Goal: Task Accomplishment & Management: Manage account settings

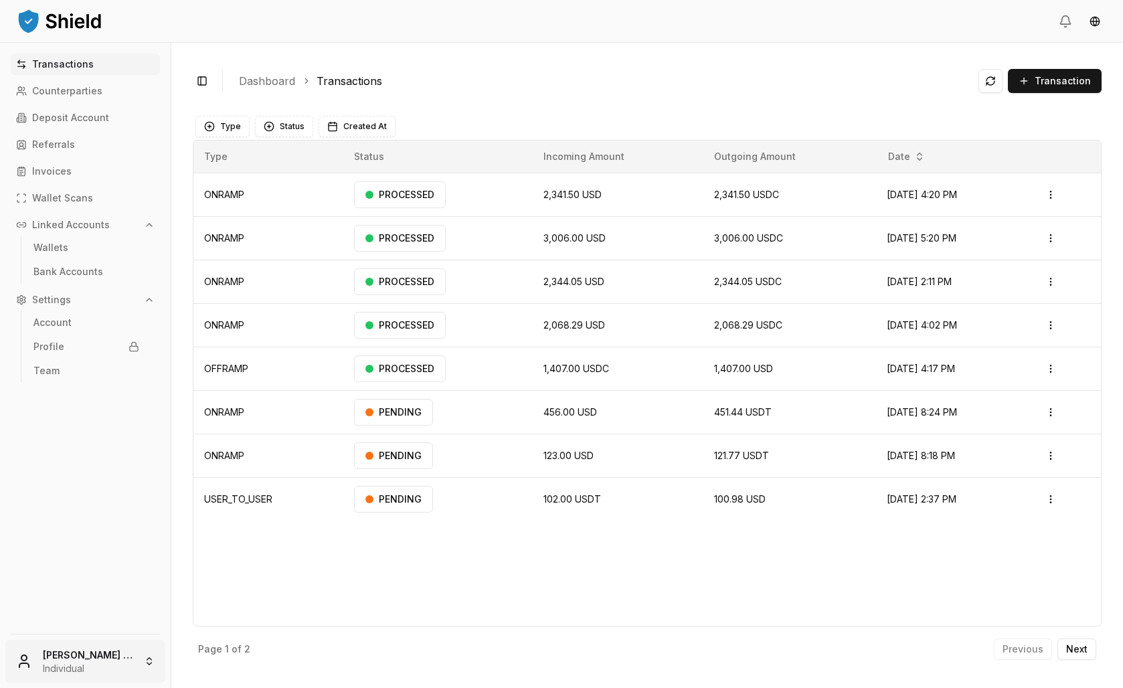
click at [110, 669] on html "Transactions Counterparties Deposit Account Referrals Invoices Wallet Scans Lin…" at bounding box center [561, 344] width 1123 height 688
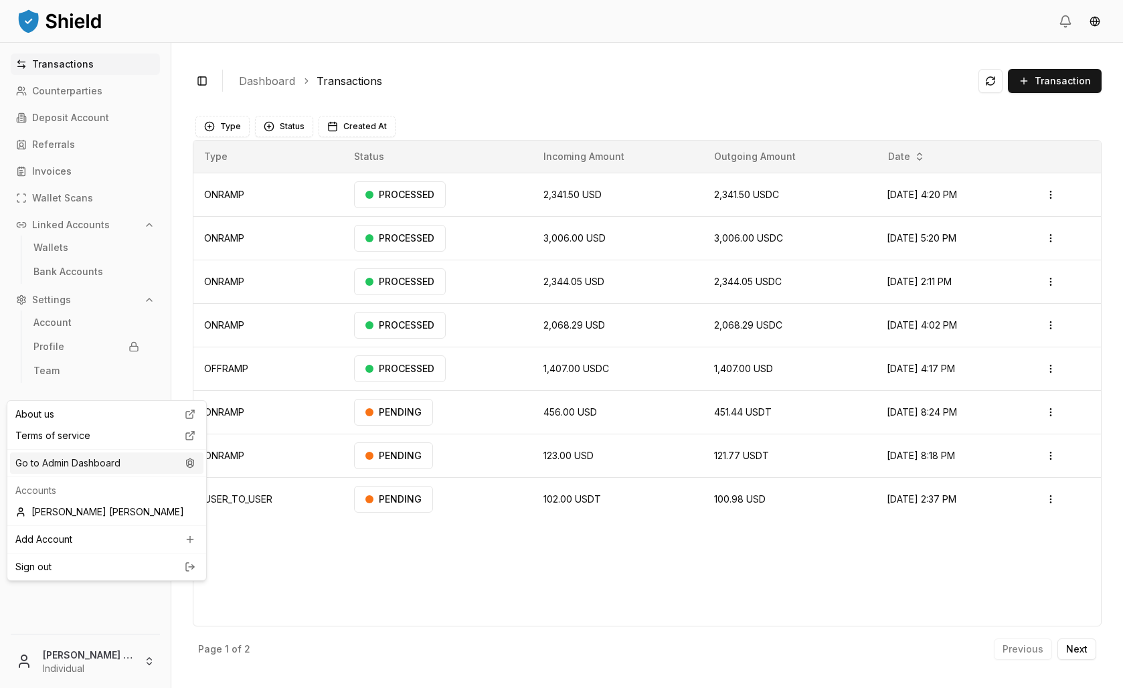
click at [80, 474] on div "Go to Admin Dashboard" at bounding box center [106, 462] width 193 height 21
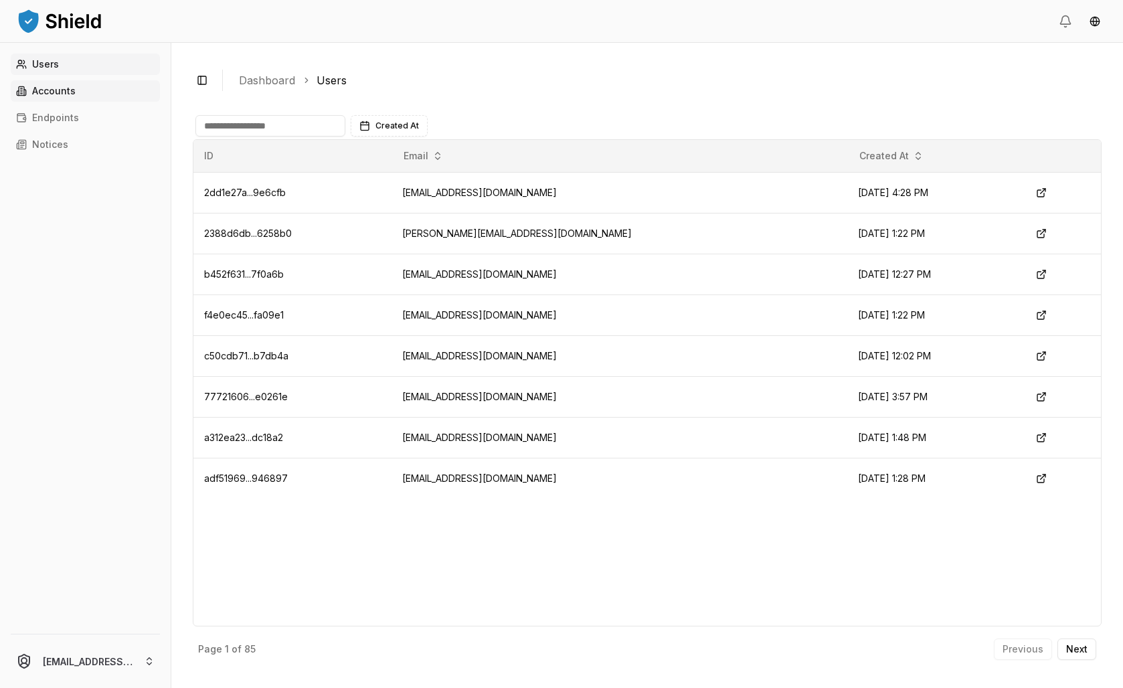
click at [76, 96] on p "Accounts" at bounding box center [54, 90] width 44 height 9
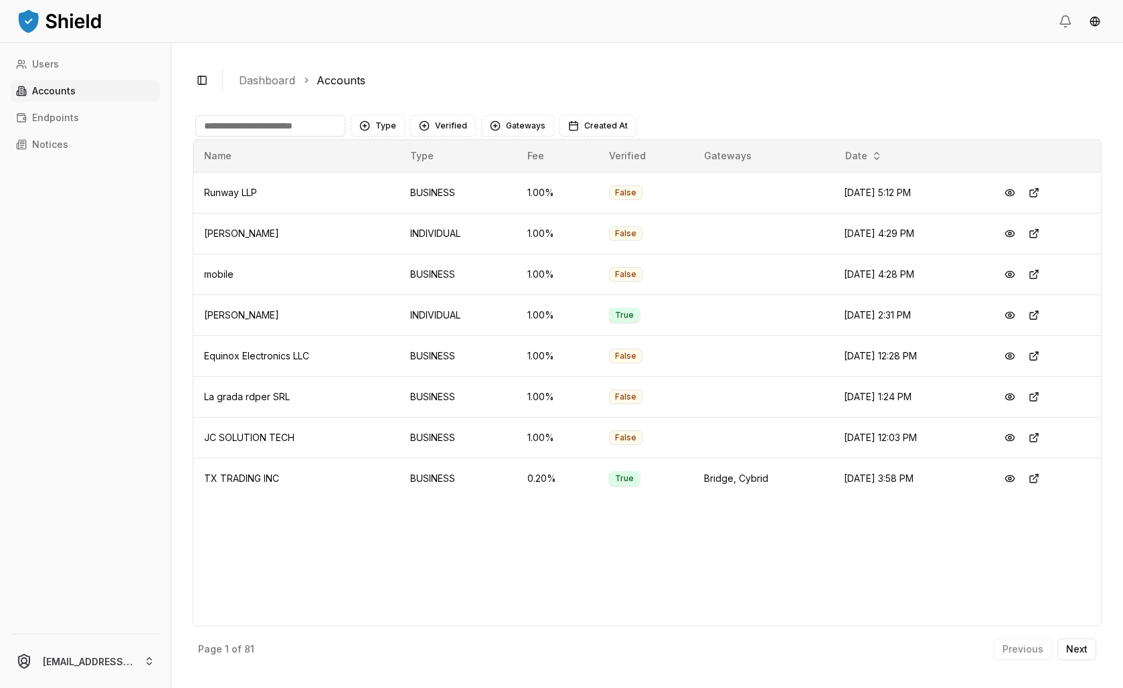
click at [328, 137] on input at bounding box center [270, 125] width 150 height 21
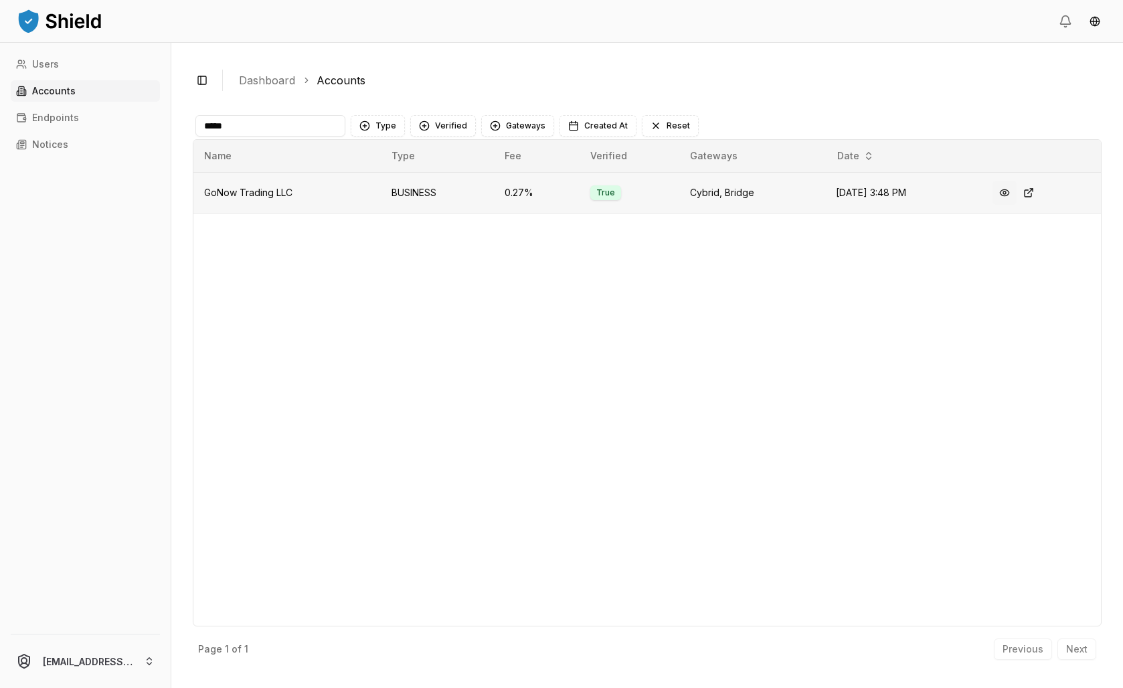
type input "*****"
click at [1013, 205] on button at bounding box center [1005, 193] width 24 height 24
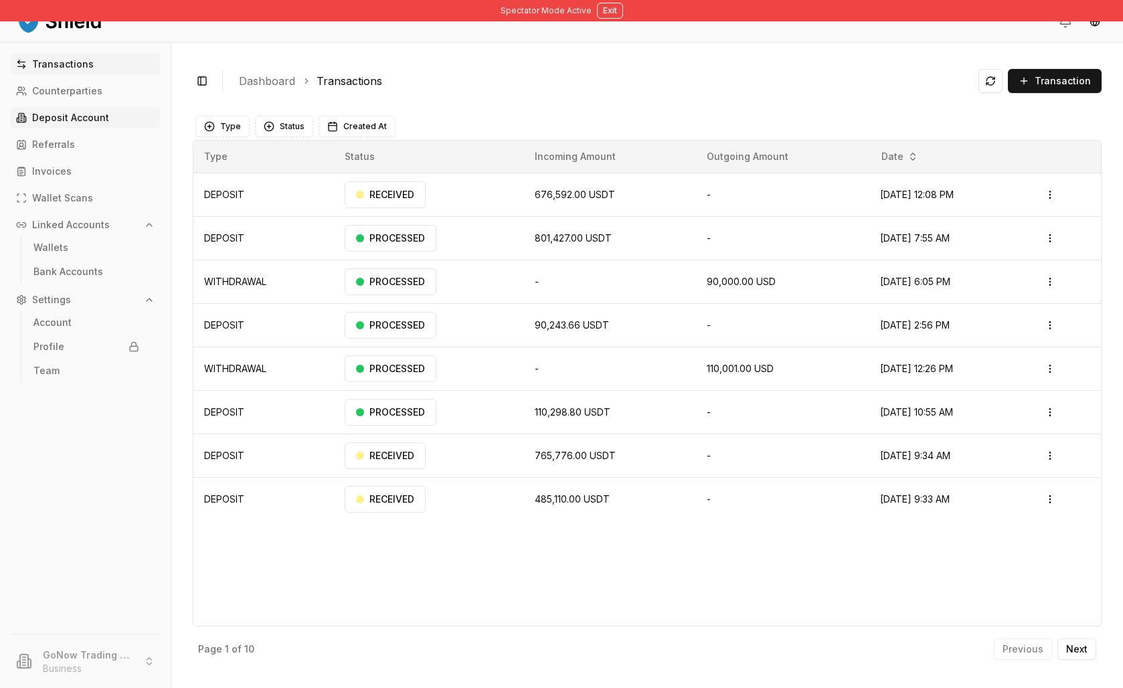
click at [88, 122] on p "Deposit Account" at bounding box center [70, 117] width 77 height 9
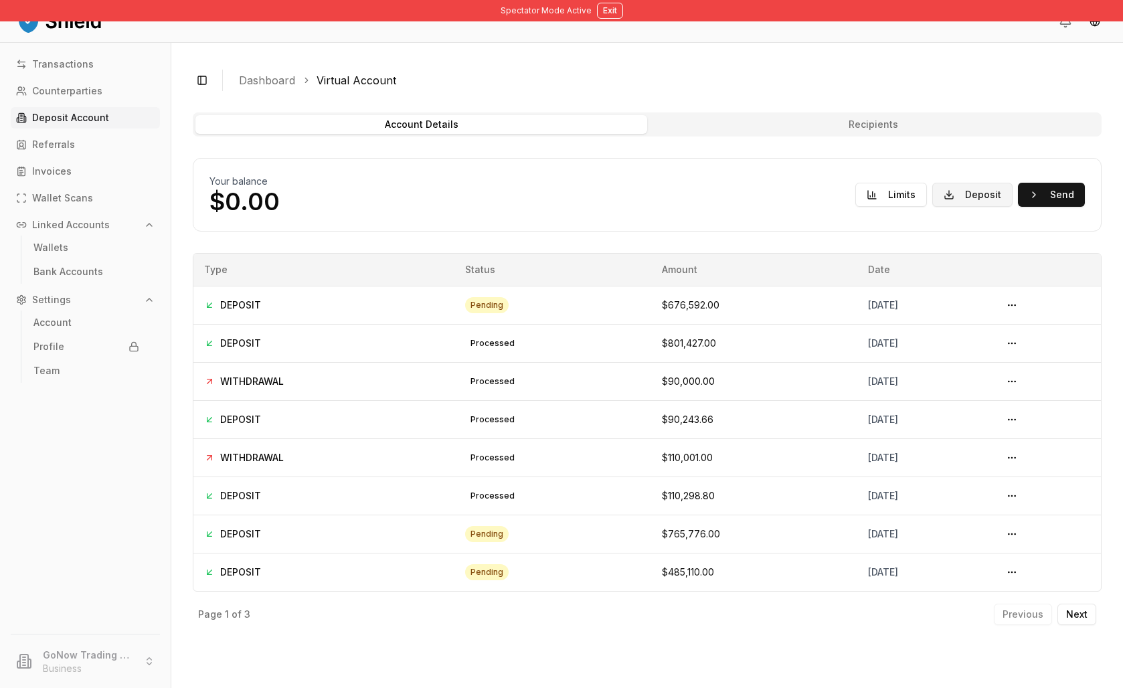
click at [932, 207] on button "Deposit" at bounding box center [972, 195] width 80 height 24
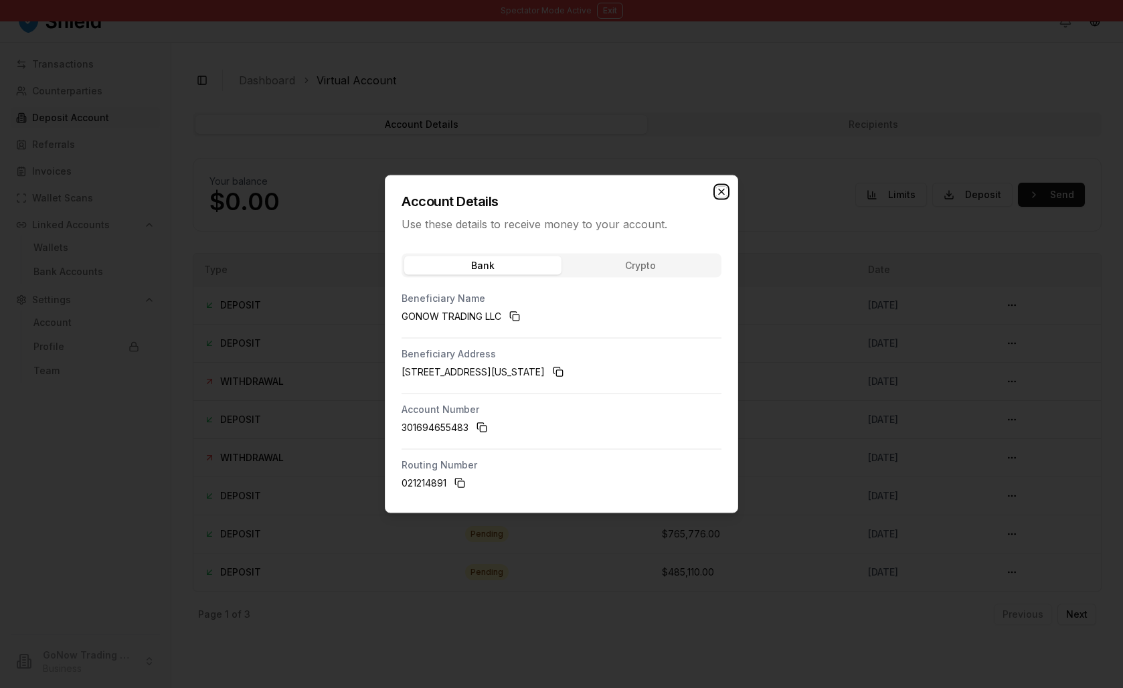
click at [727, 187] on icon "button" at bounding box center [721, 192] width 11 height 11
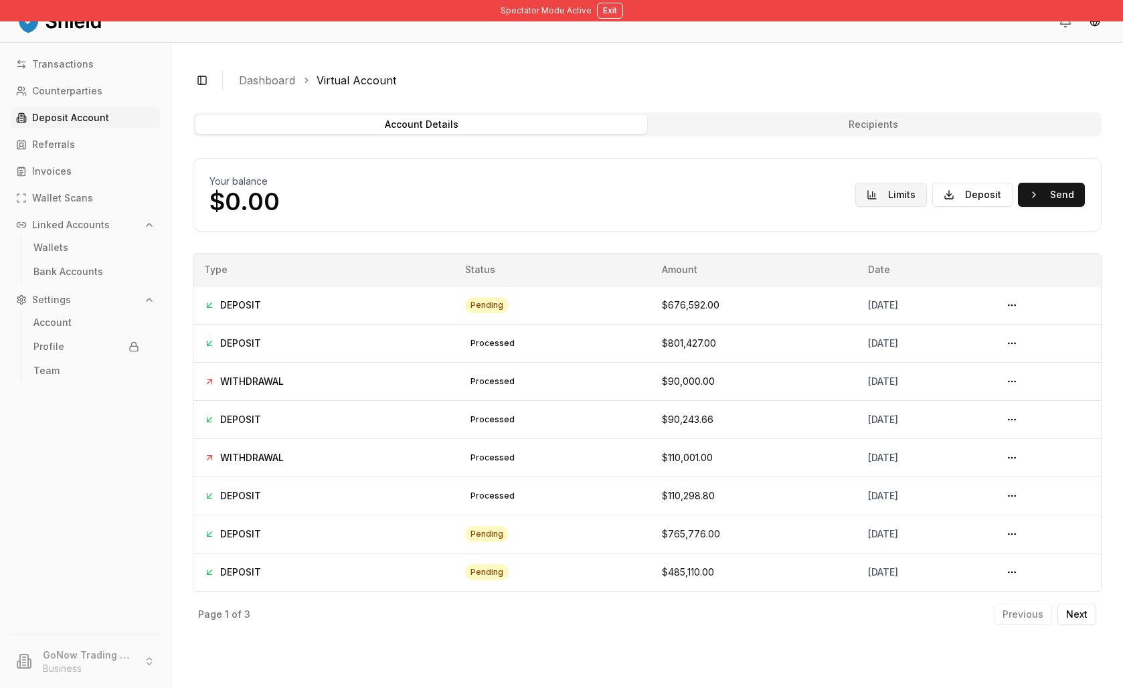
click at [855, 207] on button "Limits" at bounding box center [891, 195] width 72 height 24
